Goal: Task Accomplishment & Management: Manage account settings

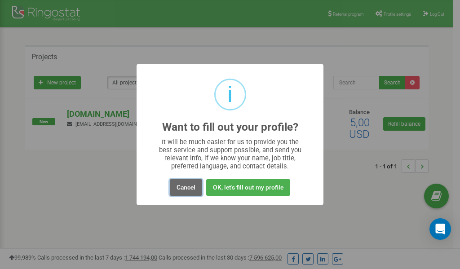
click at [189, 187] on button "Cancel" at bounding box center [186, 187] width 32 height 17
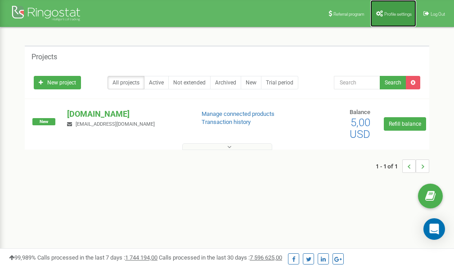
click at [387, 11] on link "Profile settings" at bounding box center [393, 13] width 46 height 27
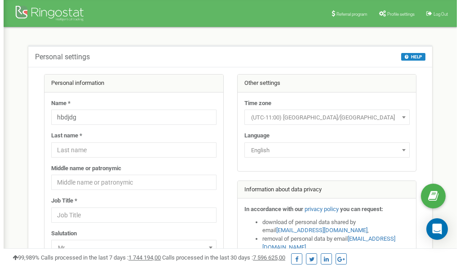
scroll to position [45, 0]
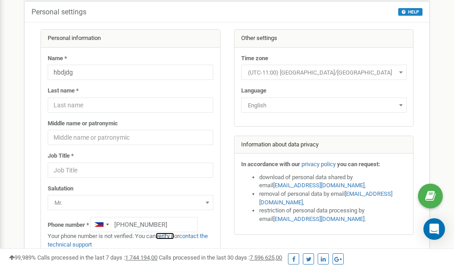
click at [167, 236] on link "verify it" at bounding box center [165, 236] width 18 height 7
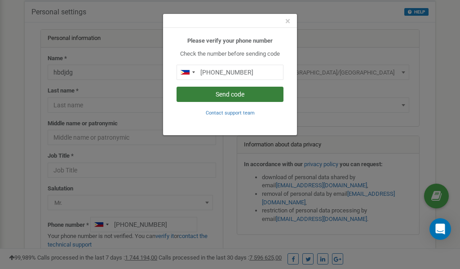
click at [230, 94] on button "Send code" at bounding box center [230, 94] width 107 height 15
